Goal: Contribute content

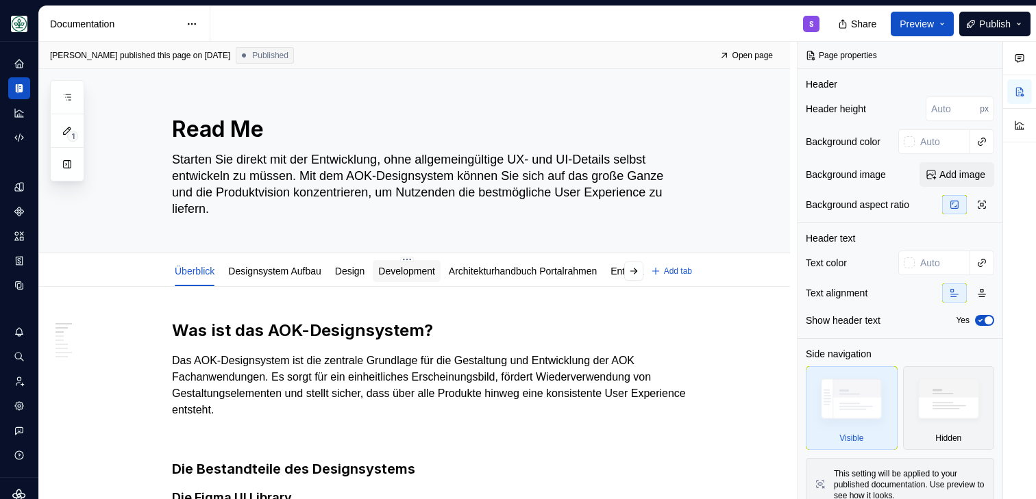
click at [419, 273] on link "Development" at bounding box center [406, 271] width 57 height 11
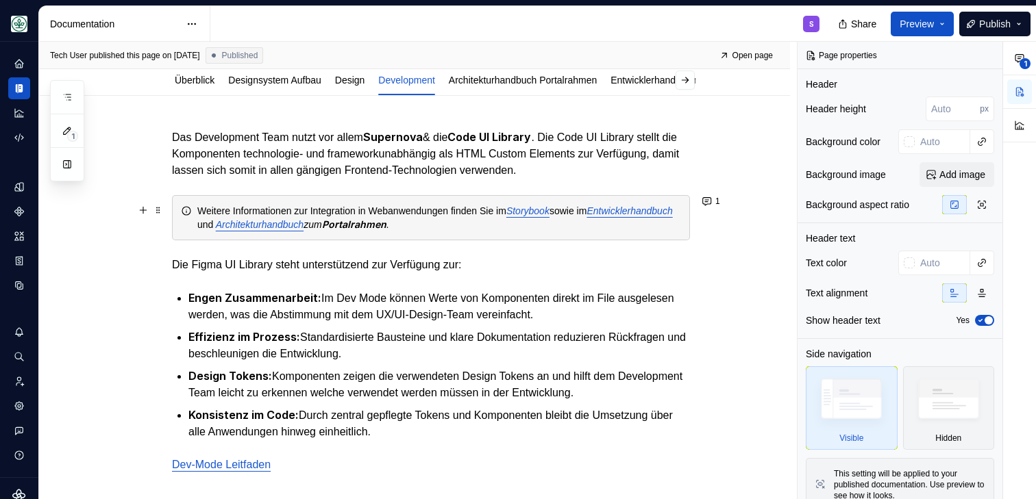
scroll to position [159, 0]
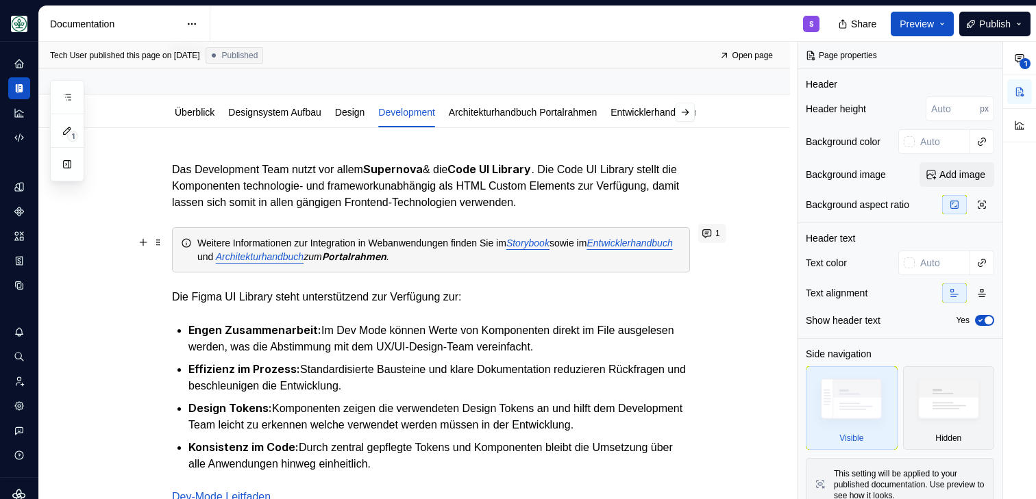
click at [713, 234] on button "1" at bounding box center [712, 233] width 28 height 19
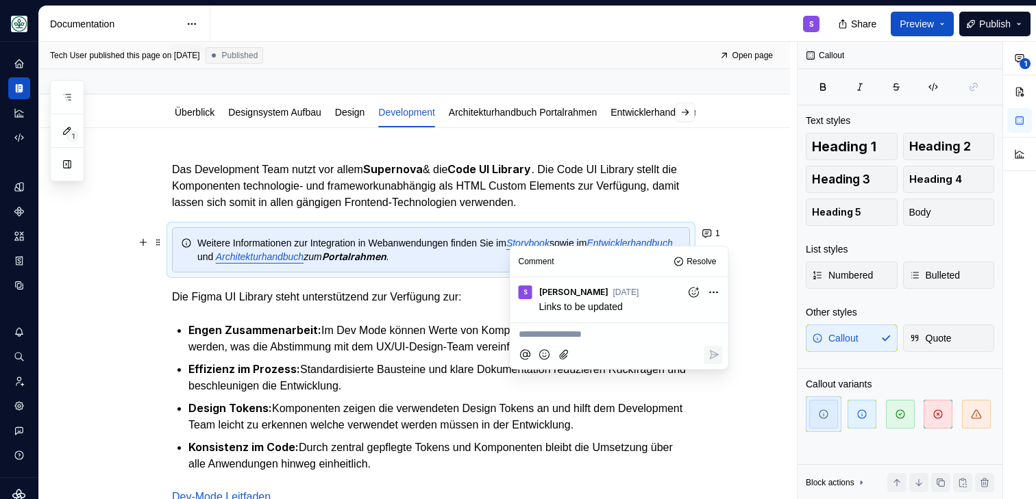
click at [734, 219] on div "Tech User published this page on [DATE] Published Open page Read Me Starten Sie…" at bounding box center [418, 271] width 758 height 458
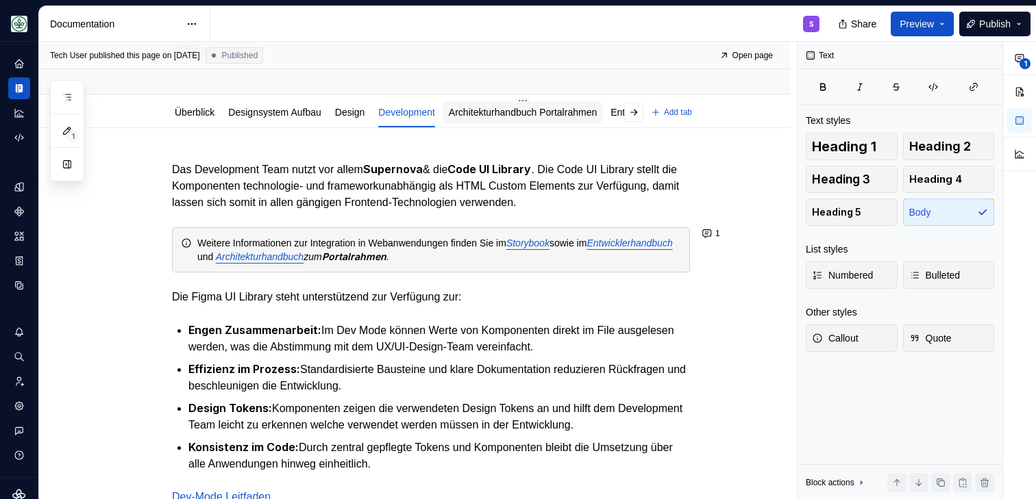
click at [510, 110] on link "Architekturhandbuch Portalrahmen" at bounding box center [523, 112] width 148 height 11
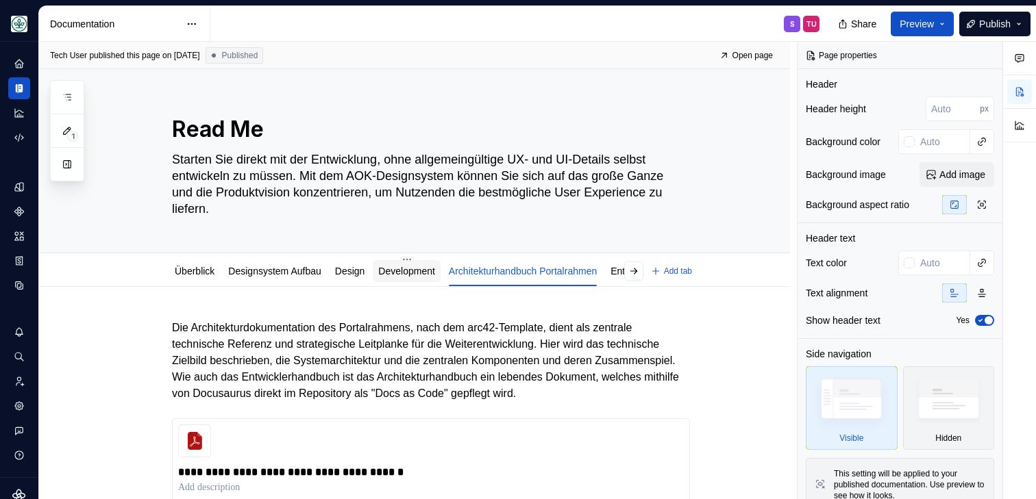
click at [420, 274] on link "Development" at bounding box center [406, 271] width 57 height 11
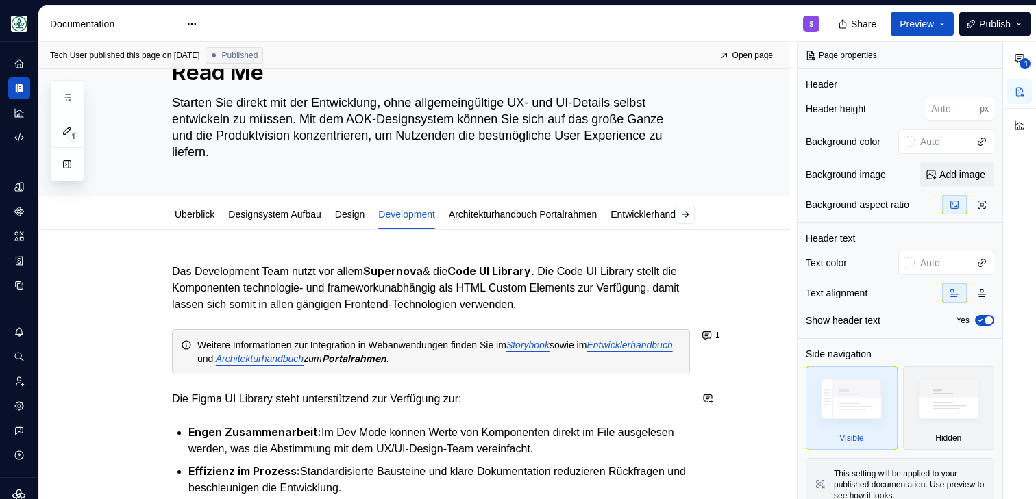
scroll to position [101, 0]
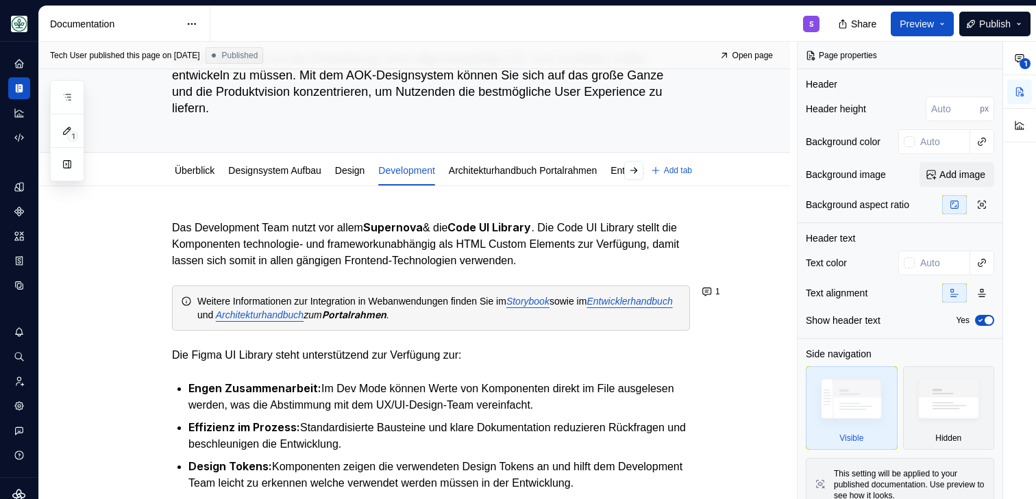
type textarea "*"
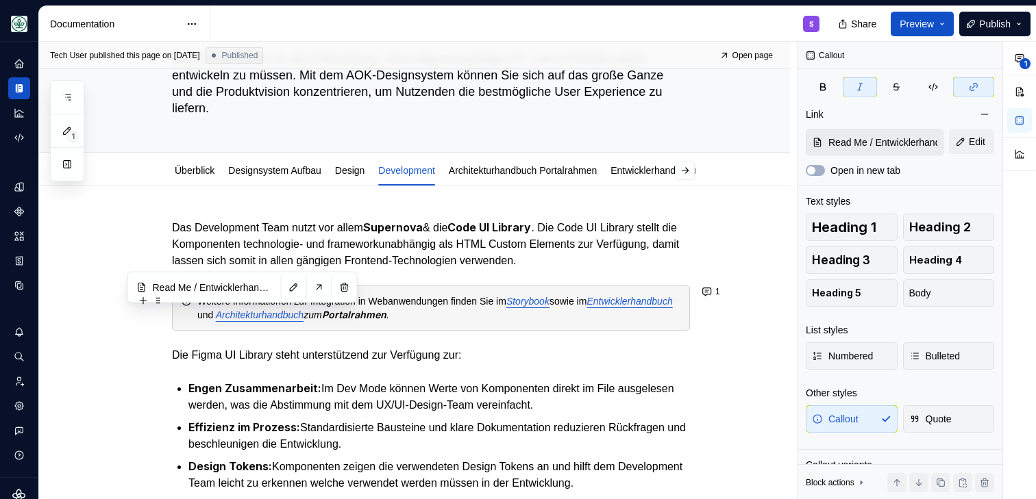
click at [236, 321] on div "Weitere Informationen zur Integration in Webanwendungen finden Sie im Storybook…" at bounding box center [439, 308] width 484 height 27
type input "Read Me / Architekturhandbuch Portalrahmen"
click at [303, 319] on em "Architekturhandbuch" at bounding box center [260, 315] width 88 height 11
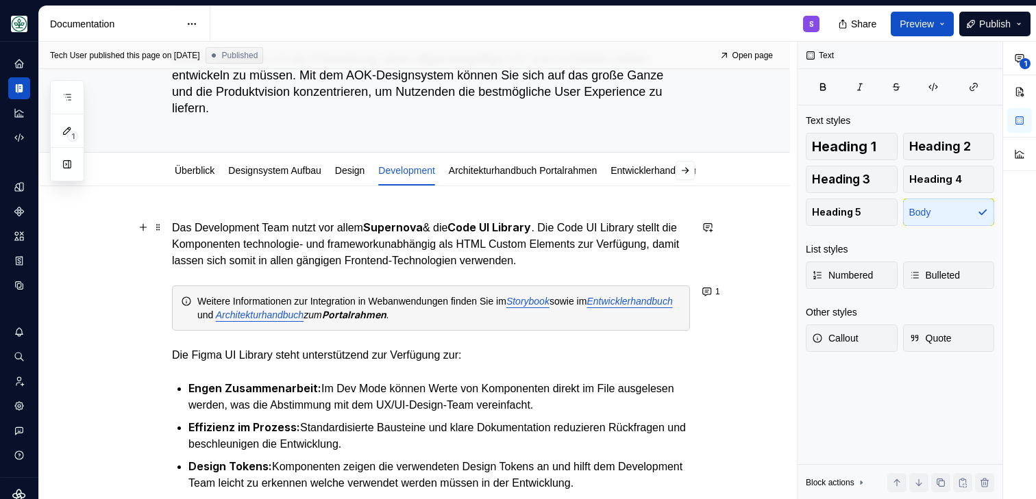
click at [351, 244] on p "Das Development Team nutzt vor allem Supernova & die Code UI Library . Die Code…" at bounding box center [431, 244] width 518 height 50
click at [292, 212] on div "Das Development Team nutzt vor allem Supernova & die Code UI Library . Die Code…" at bounding box center [414, 458] width 751 height 544
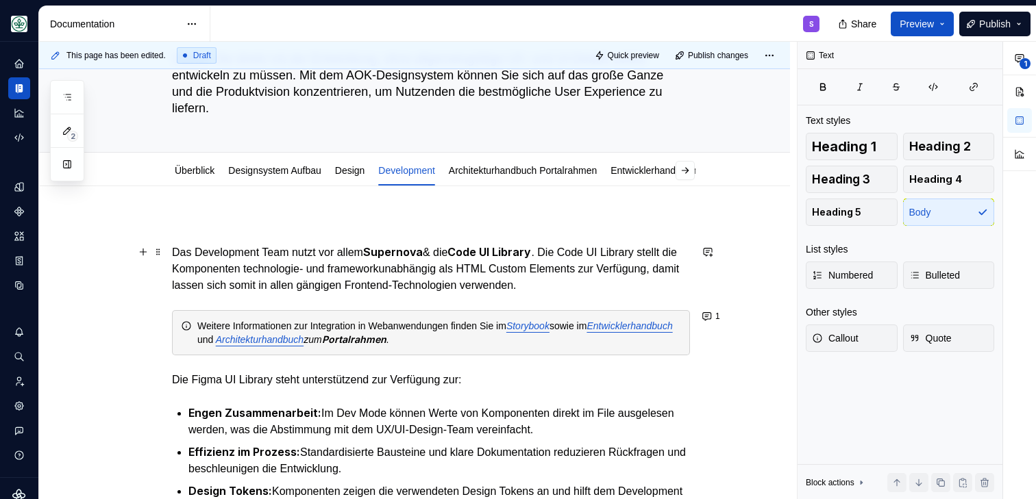
click at [377, 255] on p "Das Development Team nutzt vor allem Supernova & die Code UI Library . Die Code…" at bounding box center [431, 269] width 518 height 50
click at [646, 317] on div "Weitere Informationen zur Integration in Webanwendungen finden Sie im Storybook…" at bounding box center [431, 332] width 518 height 45
click at [641, 293] on p "Das Development Team nutzt vor allem Supernova & die Code UI Library . Die Code…" at bounding box center [431, 269] width 518 height 50
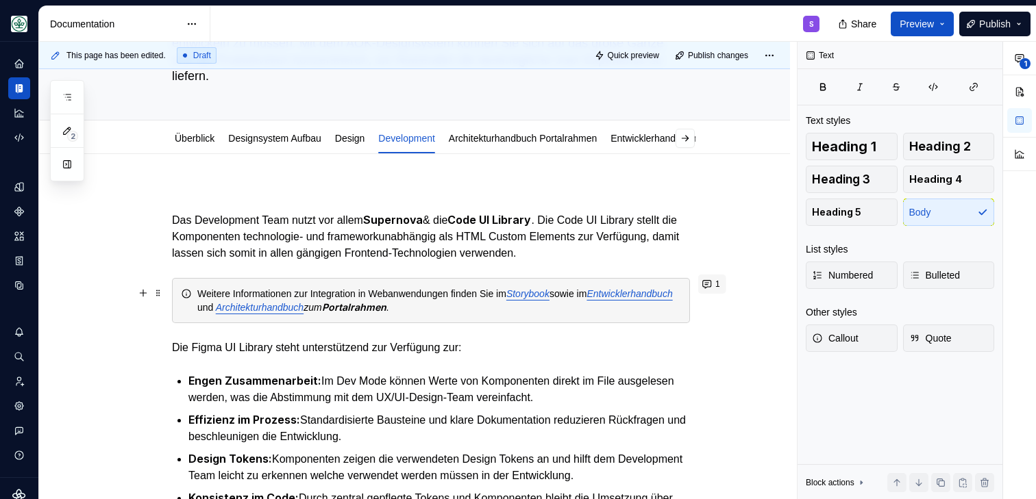
click at [710, 286] on button "1" at bounding box center [712, 284] width 28 height 19
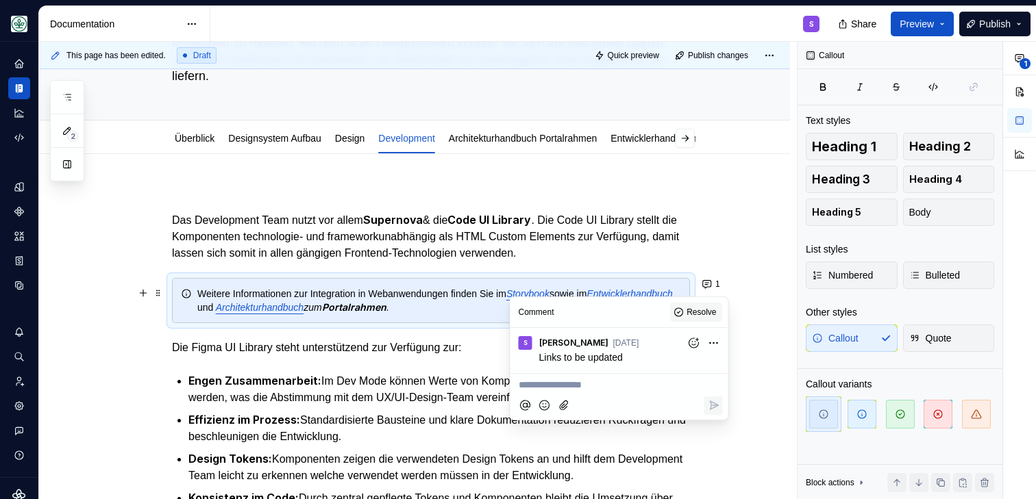
click at [700, 307] on span "Resolve" at bounding box center [700, 312] width 29 height 11
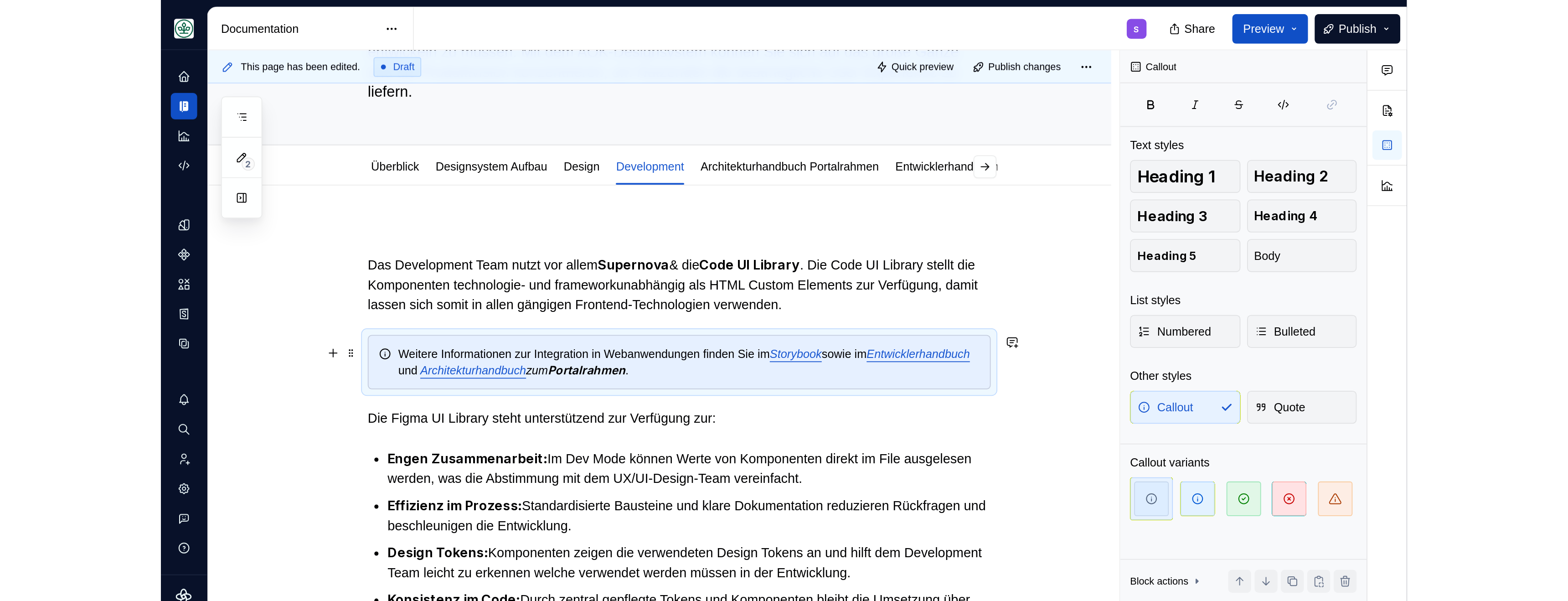
scroll to position [0, 0]
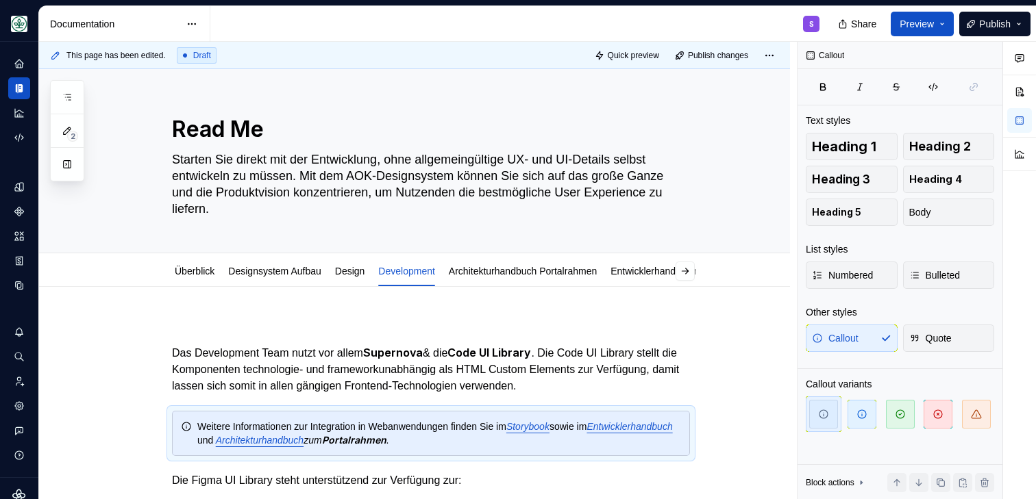
click at [393, 21] on div "S" at bounding box center [520, 24] width 620 height 36
click at [989, 23] on span "Publish" at bounding box center [995, 24] width 32 height 14
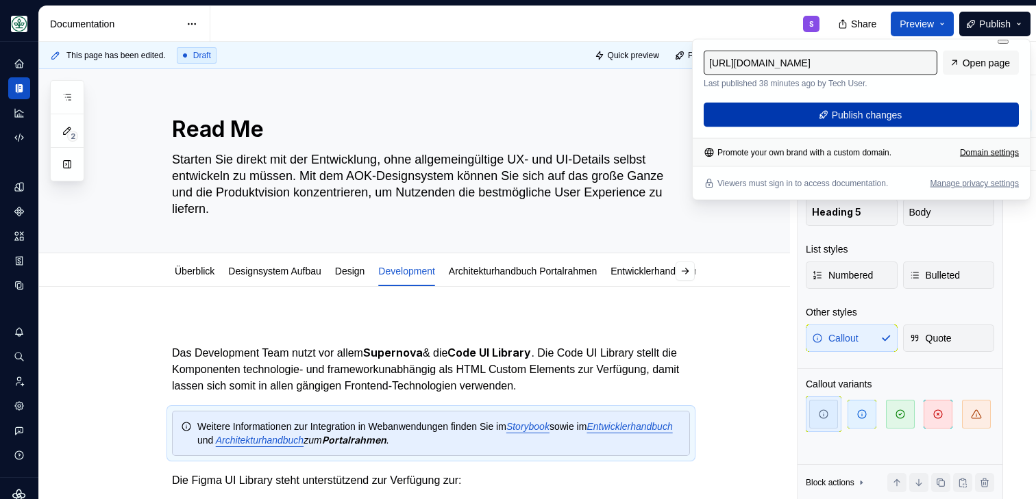
click at [874, 110] on span "Publish changes" at bounding box center [867, 115] width 71 height 14
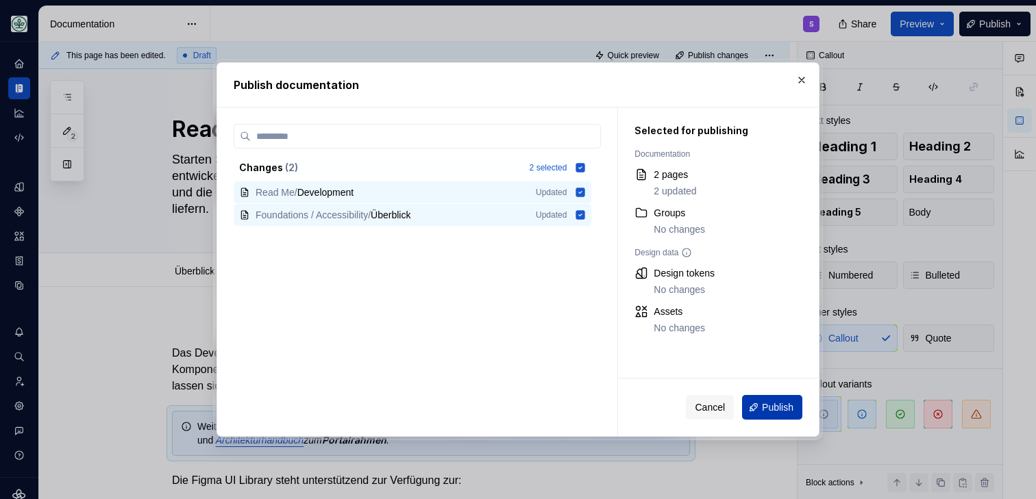
click at [770, 409] on span "Publish" at bounding box center [778, 408] width 32 height 14
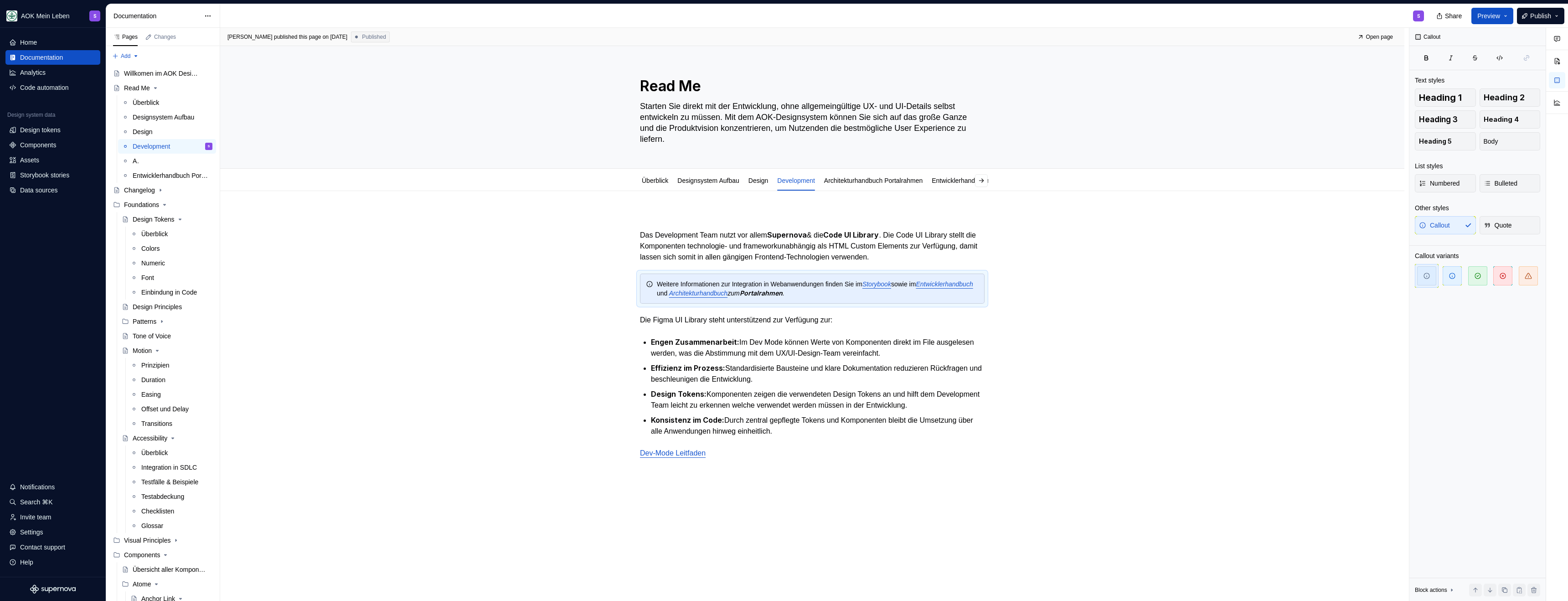
type textarea "*"
